Goal: Information Seeking & Learning: Understand process/instructions

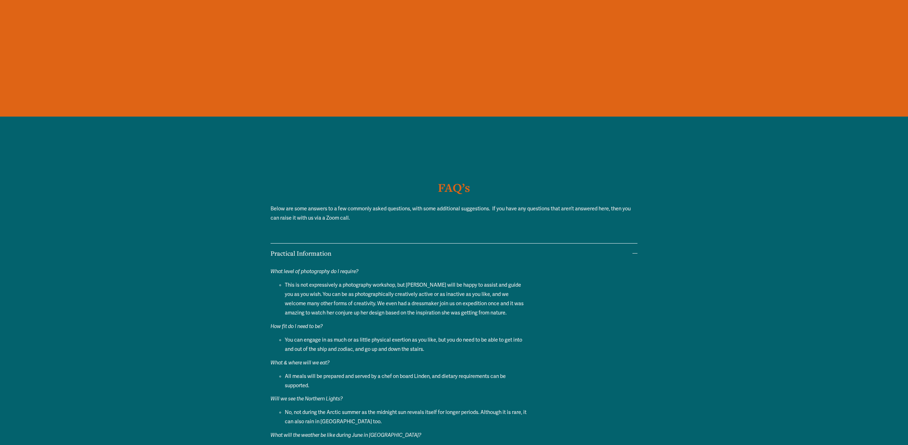
scroll to position [5582, 0]
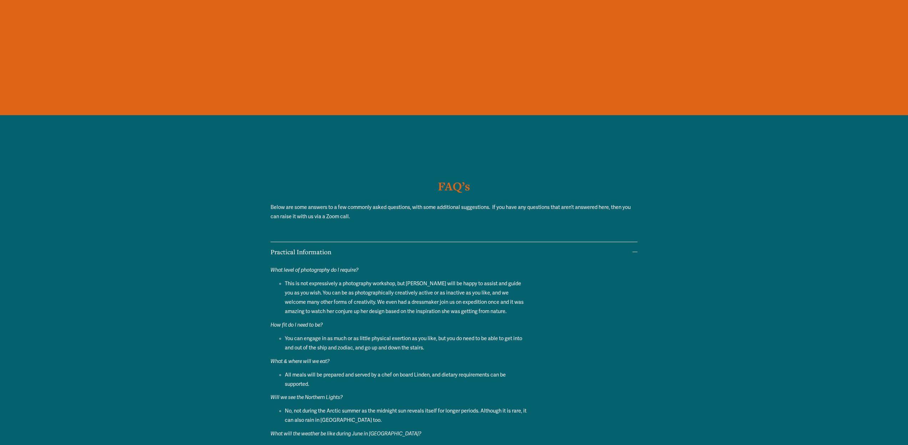
click at [637, 176] on div "FAQ’s Below are some answers to a few commonly asked questions, with some addit…" at bounding box center [454, 355] width 908 height 360
click at [637, 252] on div at bounding box center [634, 252] width 5 height 0
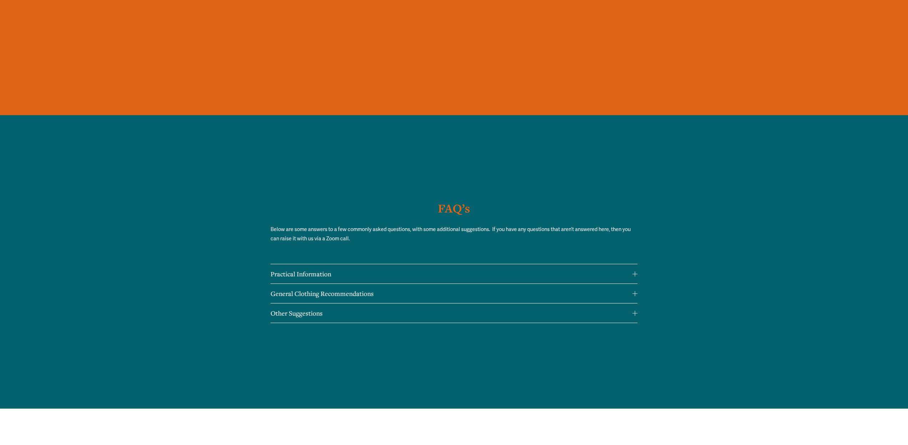
click at [632, 270] on span "Practical Information" at bounding box center [450, 274] width 361 height 9
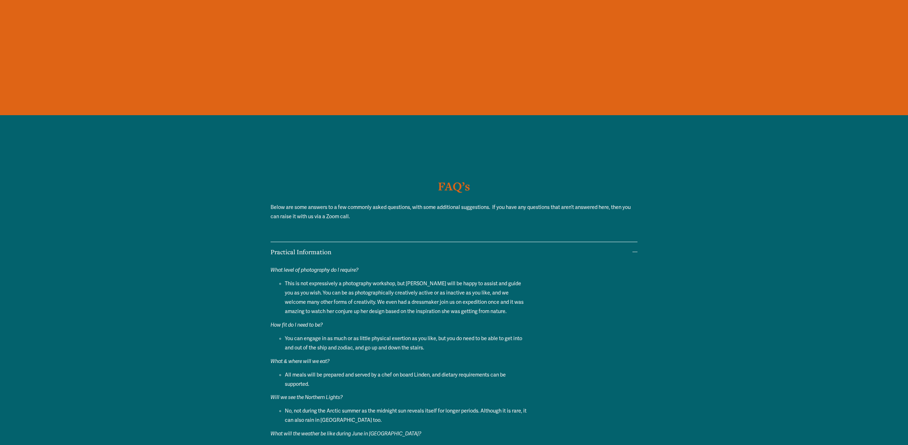
scroll to position [5722, 0]
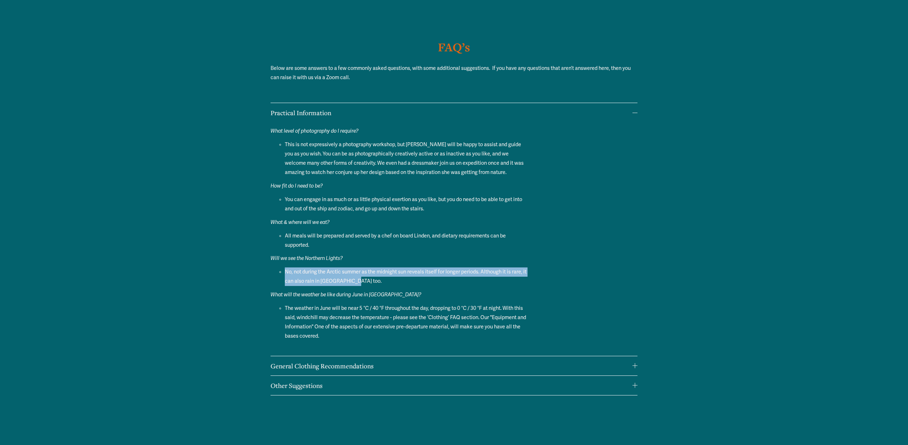
drag, startPoint x: 314, startPoint y: 194, endPoint x: 467, endPoint y: 208, distance: 154.0
click at [467, 268] on ul "No, not during the Arctic summer as the midnight sun reveals itself for longer …" at bounding box center [398, 277] width 257 height 19
click at [312, 140] on p "This is not expressively a photography workshop, but [PERSON_NAME] will be happ…" at bounding box center [406, 158] width 242 height 37
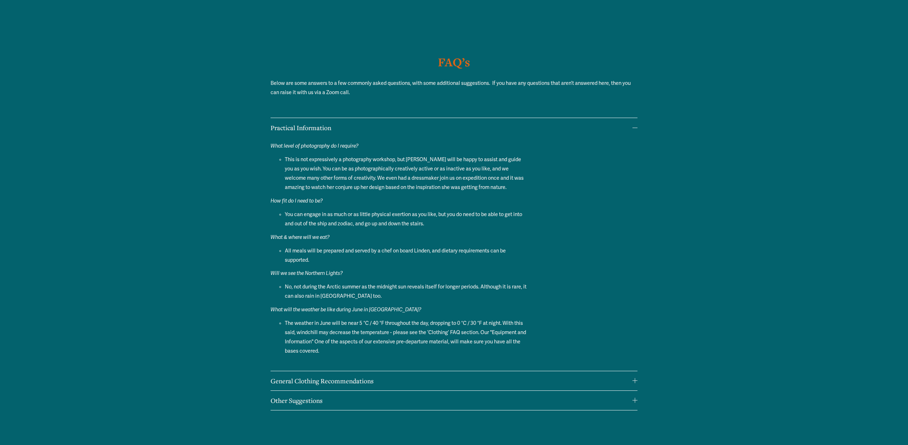
scroll to position [5690, 0]
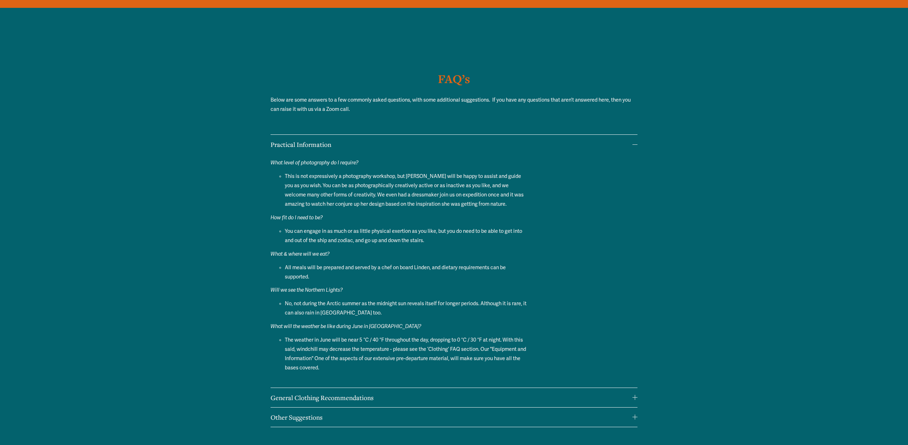
click at [305, 413] on span "Other Suggestions" at bounding box center [450, 417] width 361 height 9
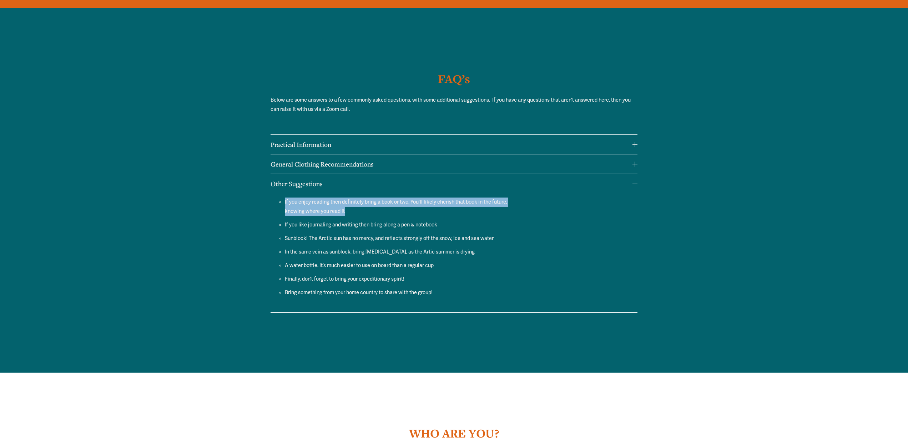
drag, startPoint x: 325, startPoint y: 121, endPoint x: 524, endPoint y: 142, distance: 200.6
click at [524, 198] on ul "If you enjoy reading then definitely bring a book or two. You’ll likely cherish…" at bounding box center [398, 248] width 257 height 100
click at [351, 155] on button "General Clothing Recommendations" at bounding box center [453, 164] width 366 height 19
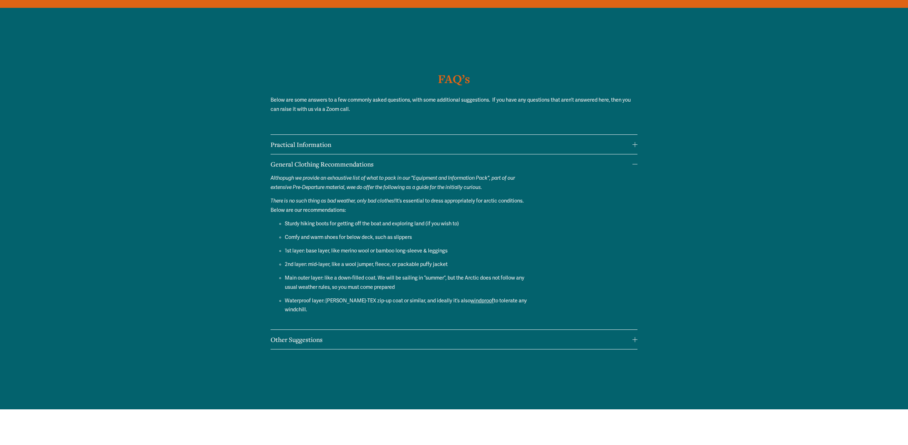
click at [636, 145] on div at bounding box center [634, 145] width 5 height 0
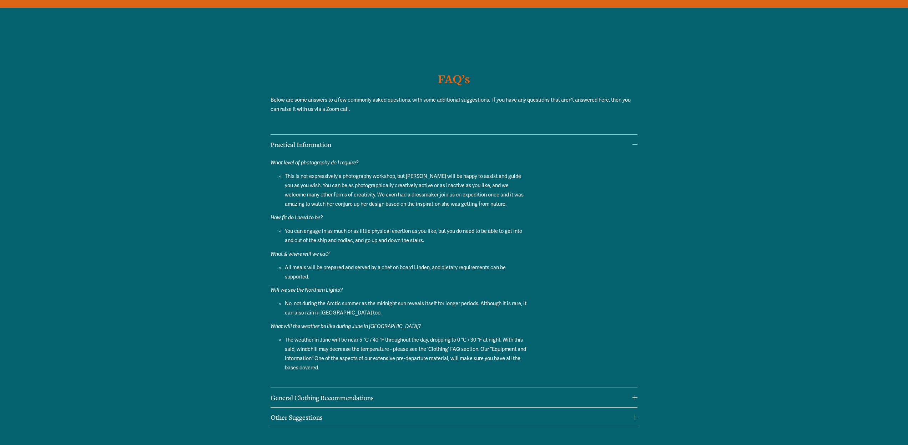
drag, startPoint x: 277, startPoint y: 88, endPoint x: 378, endPoint y: 78, distance: 101.5
click at [378, 135] on li "Practical Information What level of photography do I require? This is not expre…" at bounding box center [453, 262] width 366 height 254
click at [324, 394] on span "General Clothing Recommendations" at bounding box center [450, 398] width 361 height 9
